Goal: Task Accomplishment & Management: Use online tool/utility

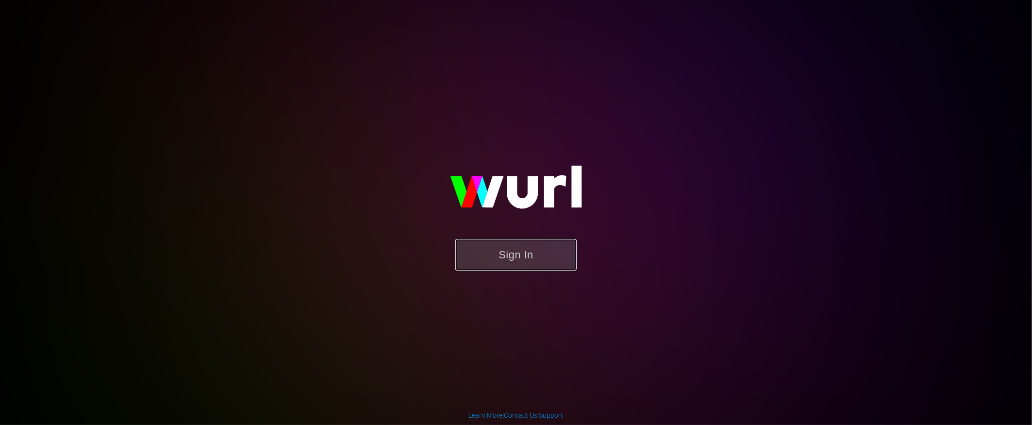
click at [524, 259] on button "Sign In" at bounding box center [515, 255] width 121 height 32
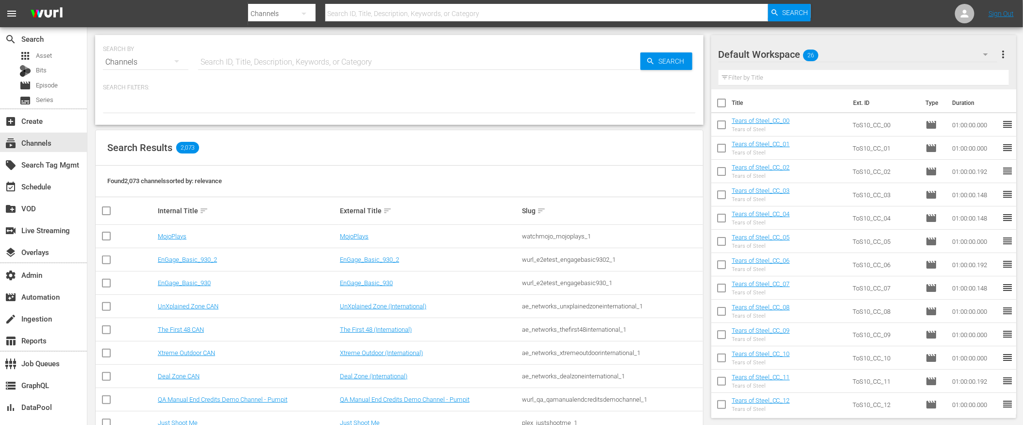
click at [453, 16] on input "text" at bounding box center [546, 13] width 443 height 23
click at [34, 319] on div "create Ingestion" at bounding box center [27, 317] width 54 height 9
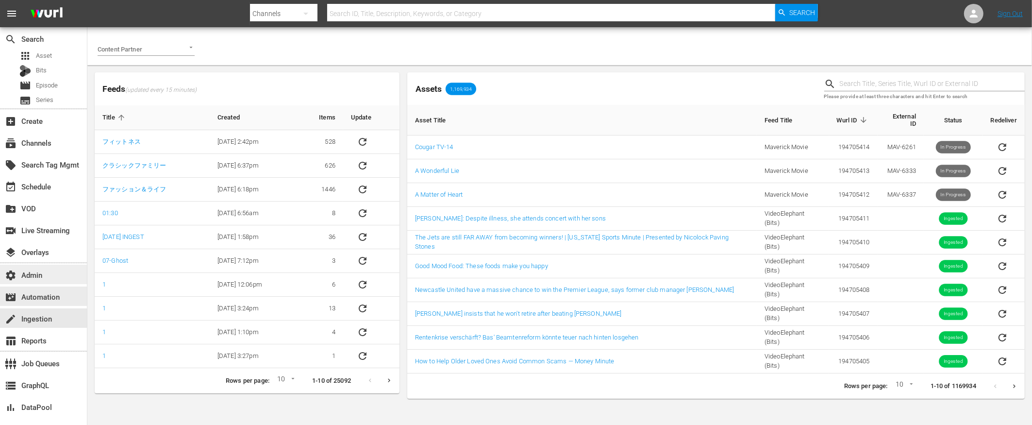
click at [32, 269] on div "settings Admin" at bounding box center [27, 273] width 54 height 9
